Goal: Task Accomplishment & Management: Manage account settings

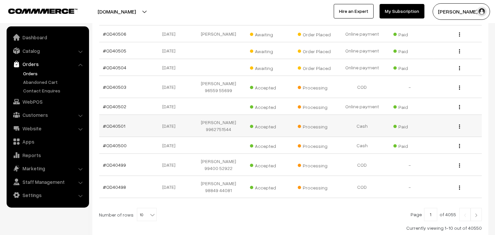
scroll to position [187, 0]
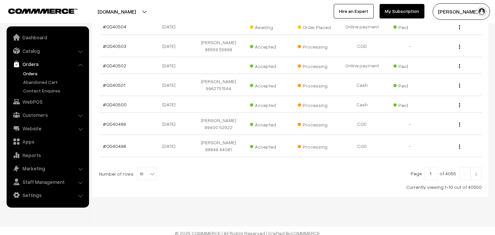
click at [131, 167] on div "Number of rows 10 20 30 40 50 60 70 80 90 100 10" at bounding box center [128, 173] width 58 height 13
click at [140, 170] on span "10" at bounding box center [146, 173] width 19 height 13
select select "100"
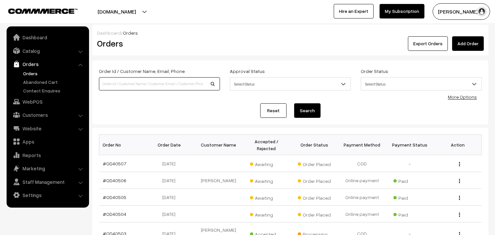
click at [168, 86] on input at bounding box center [159, 83] width 121 height 13
type input "santha"
click at [294, 103] on button "Search" at bounding box center [307, 110] width 26 height 15
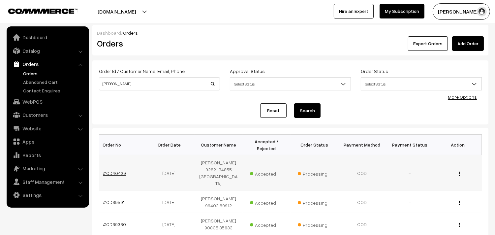
click at [113, 170] on link "#OD40429" at bounding box center [114, 173] width 23 height 6
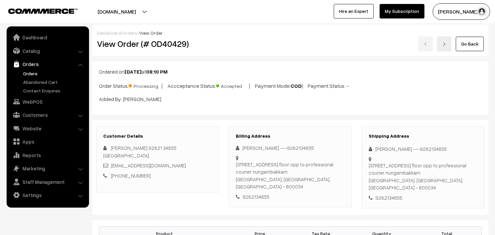
scroll to position [293, 0]
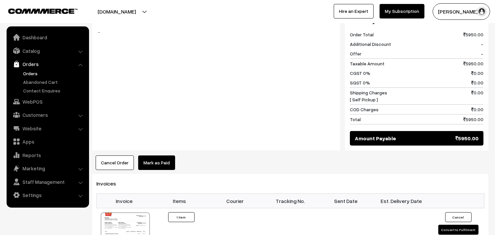
click at [27, 75] on link "Orders" at bounding box center [53, 73] width 65 height 7
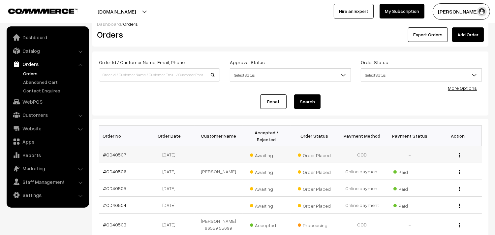
scroll to position [110, 0]
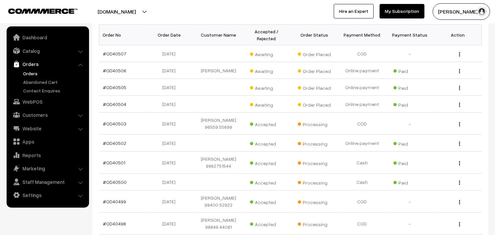
click at [35, 74] on link "Orders" at bounding box center [53, 73] width 65 height 7
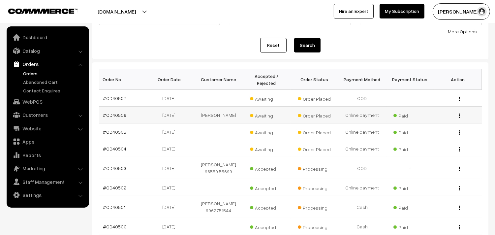
scroll to position [73, 0]
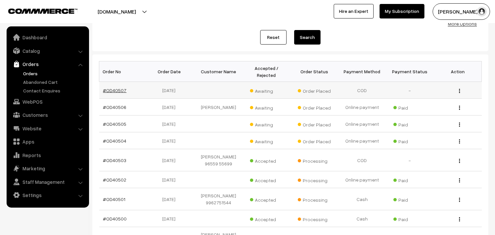
click at [116, 89] on link "#OD40507" at bounding box center [114, 90] width 23 height 6
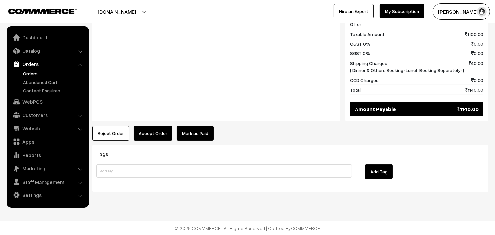
click at [154, 131] on button "Accept Order" at bounding box center [153, 133] width 39 height 15
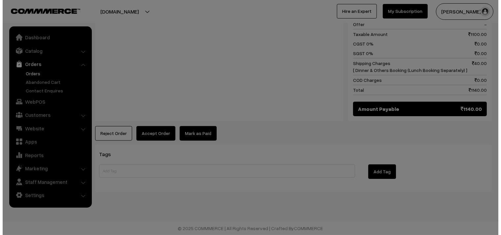
scroll to position [302, 0]
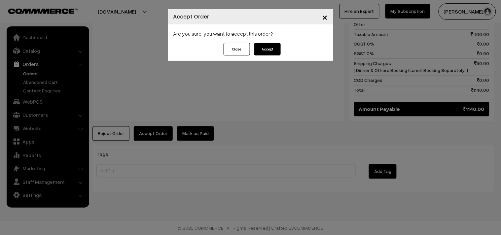
click at [265, 50] on button "Accept" at bounding box center [267, 49] width 26 height 13
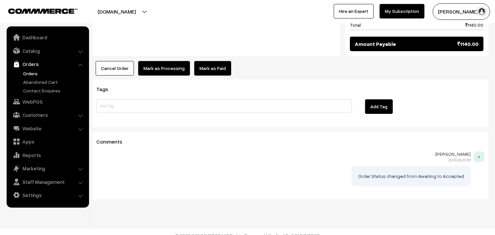
click at [155, 70] on button "Mark as Processing" at bounding box center [164, 68] width 52 height 15
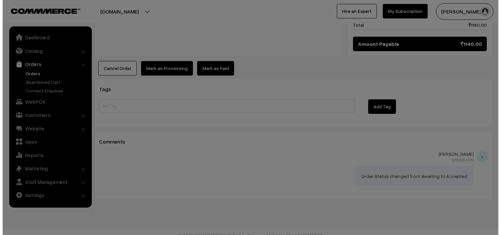
scroll to position [367, 0]
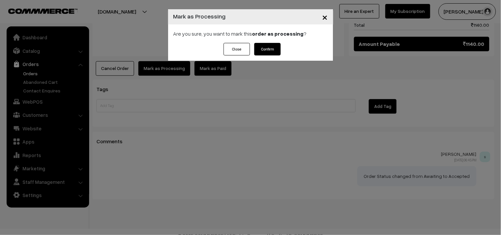
click at [268, 47] on button "Confirm" at bounding box center [267, 49] width 26 height 13
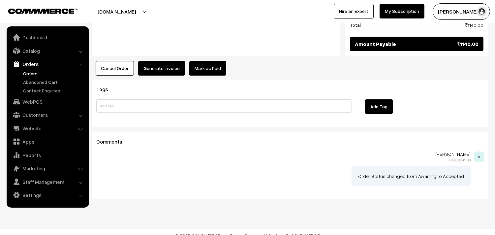
click at [163, 66] on button "Generate Invoice" at bounding box center [161, 68] width 47 height 15
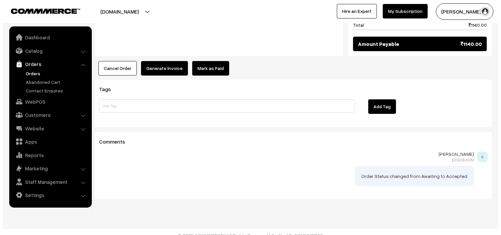
scroll to position [367, 0]
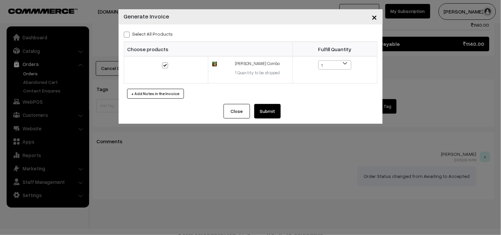
click at [270, 106] on button "Submit" at bounding box center [267, 111] width 26 height 15
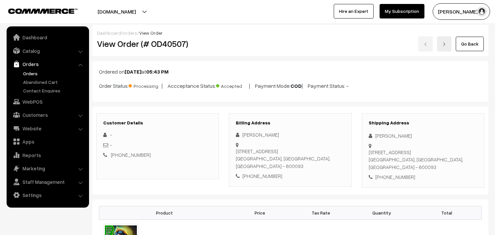
scroll to position [367, 0]
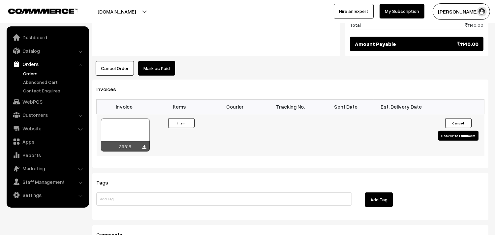
click at [163, 121] on td "Invoice #39815 × Products Quantity 1 Item" at bounding box center [179, 135] width 55 height 42
click at [122, 127] on div at bounding box center [125, 134] width 49 height 33
click at [127, 135] on div at bounding box center [125, 134] width 49 height 33
click at [26, 72] on link "Orders" at bounding box center [53, 73] width 65 height 7
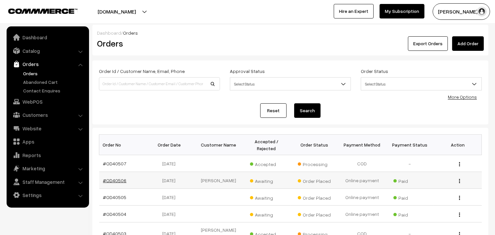
click at [117, 179] on link "#OD40506" at bounding box center [114, 181] width 23 height 6
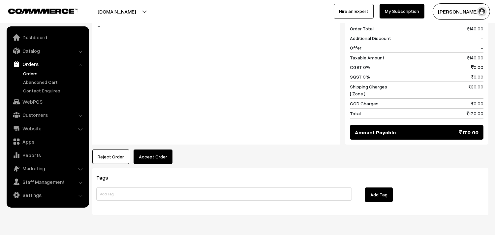
click at [158, 150] on button "Accept Order" at bounding box center [153, 156] width 39 height 15
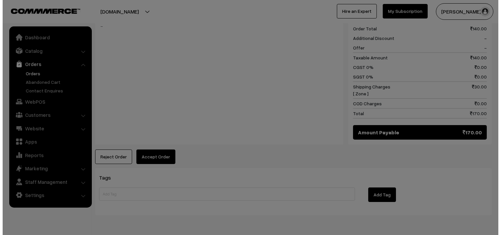
scroll to position [331, 0]
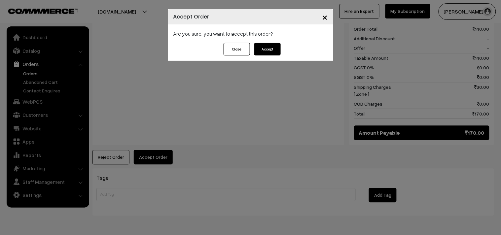
click at [267, 50] on button "Accept" at bounding box center [267, 49] width 26 height 13
